Goal: Contribute content: Contribute content

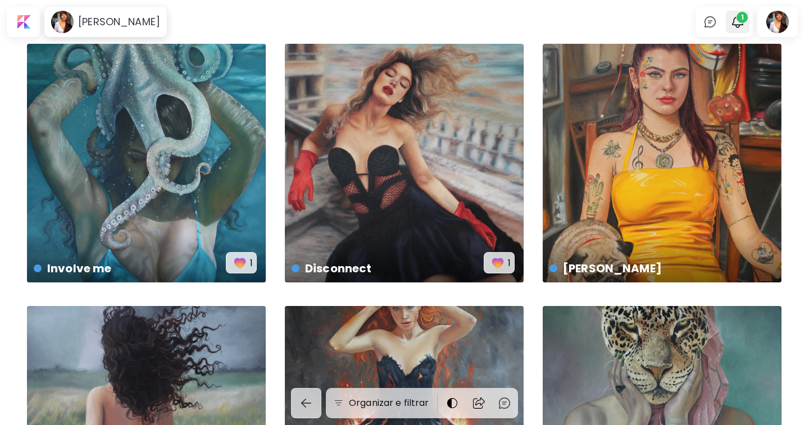
click at [740, 19] on span "1" at bounding box center [742, 17] width 11 height 11
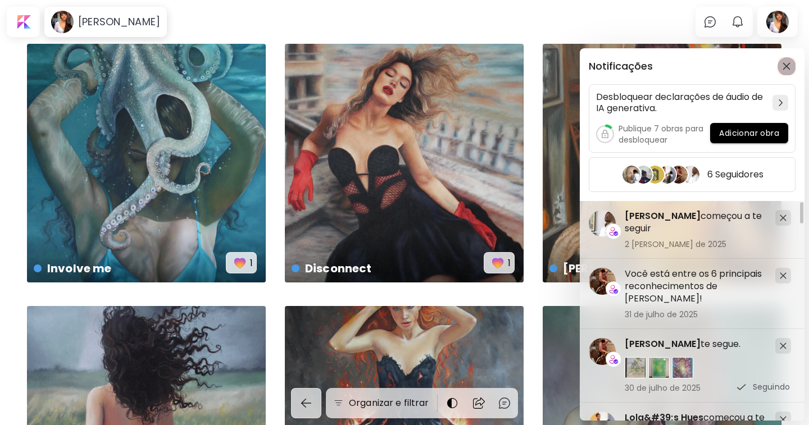
click at [785, 66] on img "button" at bounding box center [787, 66] width 8 height 8
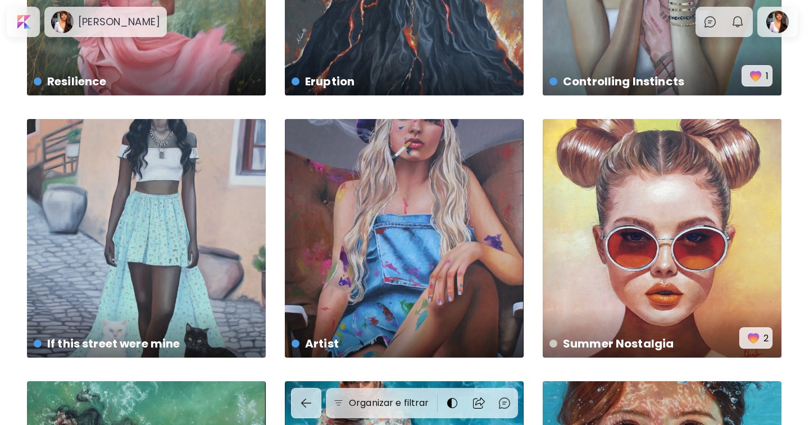
scroll to position [562, 0]
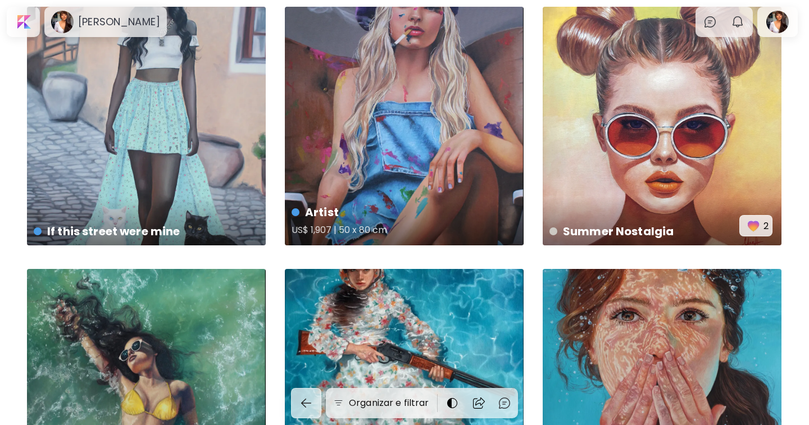
click at [407, 95] on div "Artist US$ 1,907 | 50 x 80 cm" at bounding box center [404, 126] width 239 height 239
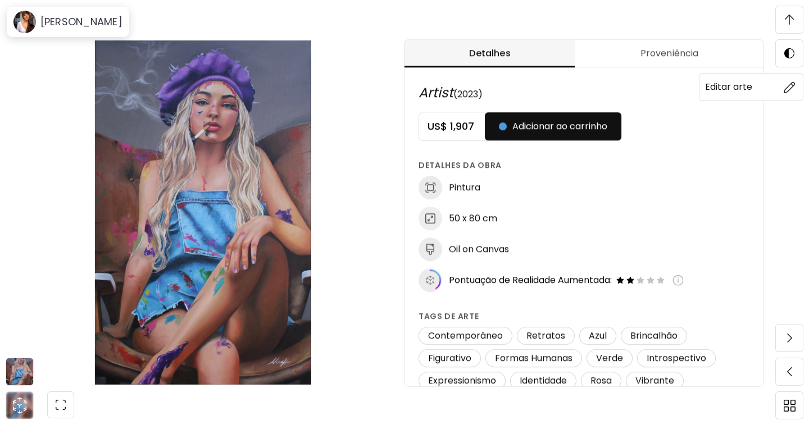
click at [792, 84] on img at bounding box center [790, 87] width 12 height 12
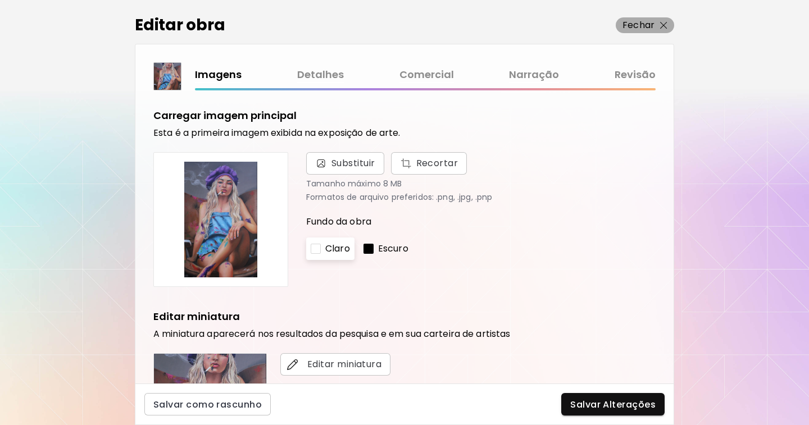
click at [660, 24] on img "button" at bounding box center [663, 25] width 7 height 7
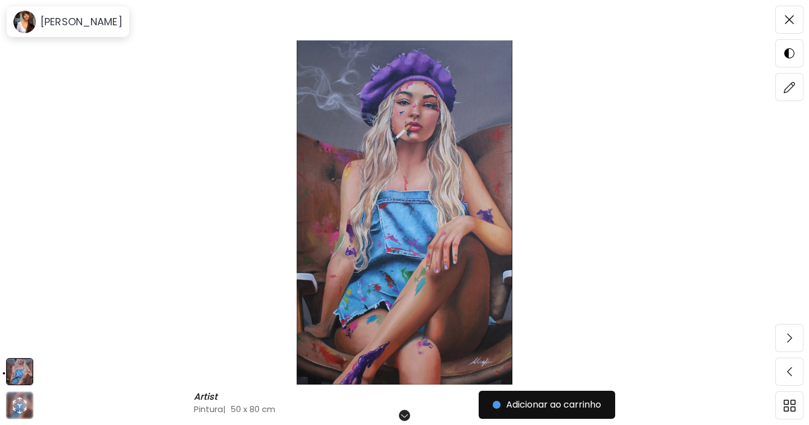
click at [584, 143] on img at bounding box center [404, 212] width 715 height 345
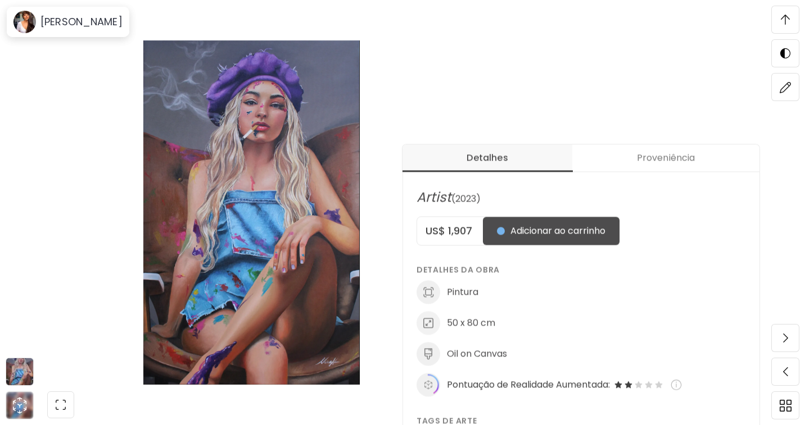
click at [465, 225] on h5 "US$ 1,907" at bounding box center [450, 230] width 66 height 13
click at [473, 230] on h5 "US$ 1,907" at bounding box center [450, 230] width 66 height 13
click at [718, 87] on h6 "Editar arte" at bounding box center [724, 87] width 47 height 15
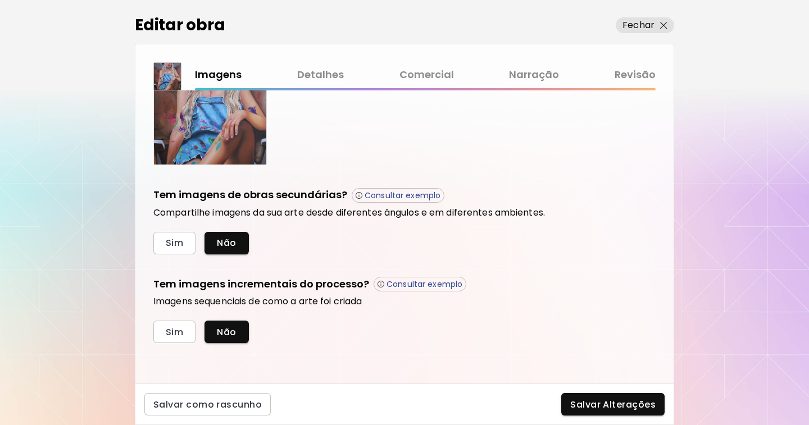
click at [327, 73] on link "Detalhes" at bounding box center [320, 75] width 47 height 16
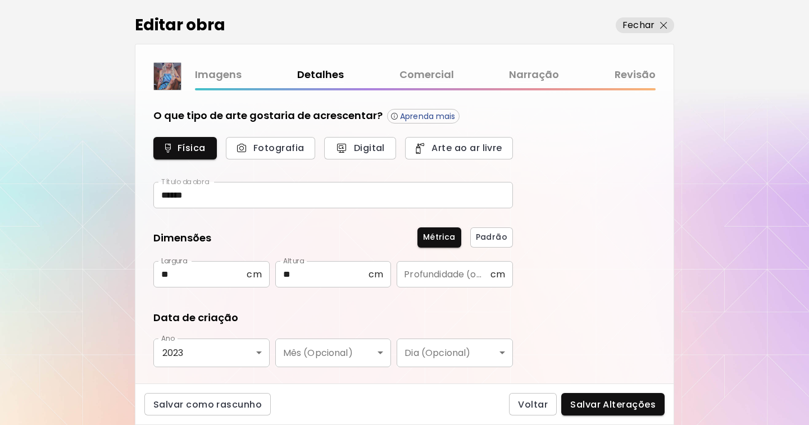
type input "********"
click at [436, 74] on link "Comercial" at bounding box center [427, 75] width 55 height 16
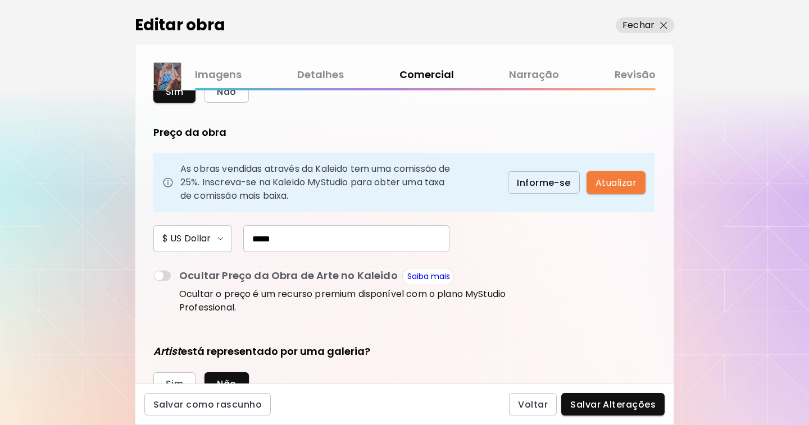
click at [277, 234] on input "*****" at bounding box center [346, 238] width 206 height 27
type input "*****"
click at [589, 406] on span "Salvar Alterações" at bounding box center [612, 405] width 85 height 12
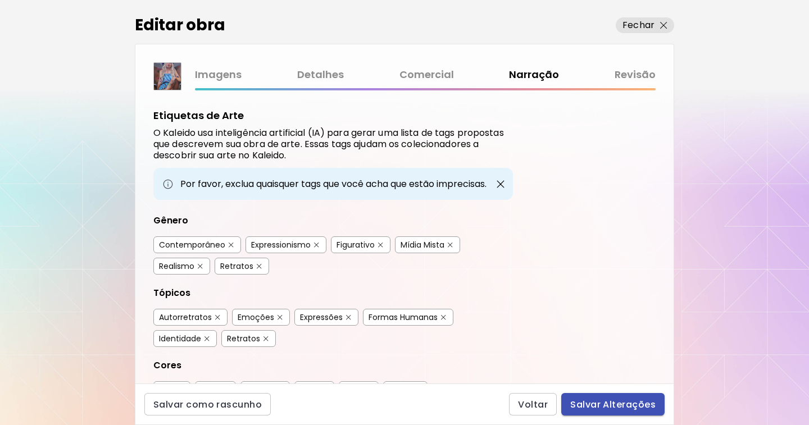
click at [599, 404] on span "Salvar Alterações" at bounding box center [612, 405] width 85 height 12
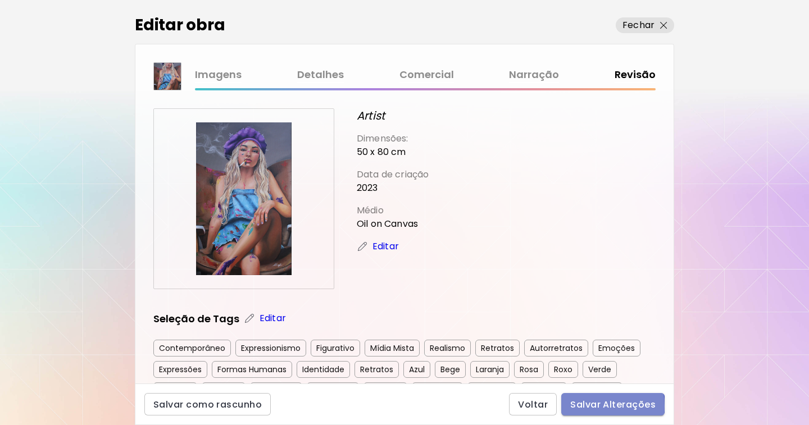
click at [586, 406] on span "Salvar Alterações" at bounding box center [612, 405] width 85 height 12
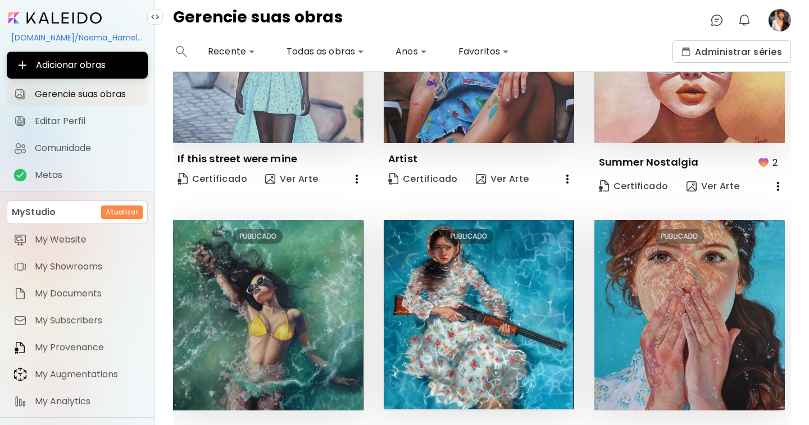
scroll to position [758, 0]
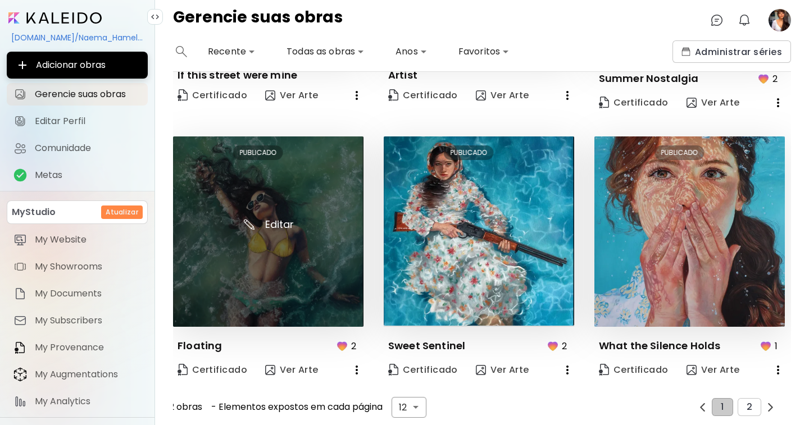
click at [248, 254] on img at bounding box center [268, 232] width 191 height 191
